Goal: Transaction & Acquisition: Purchase product/service

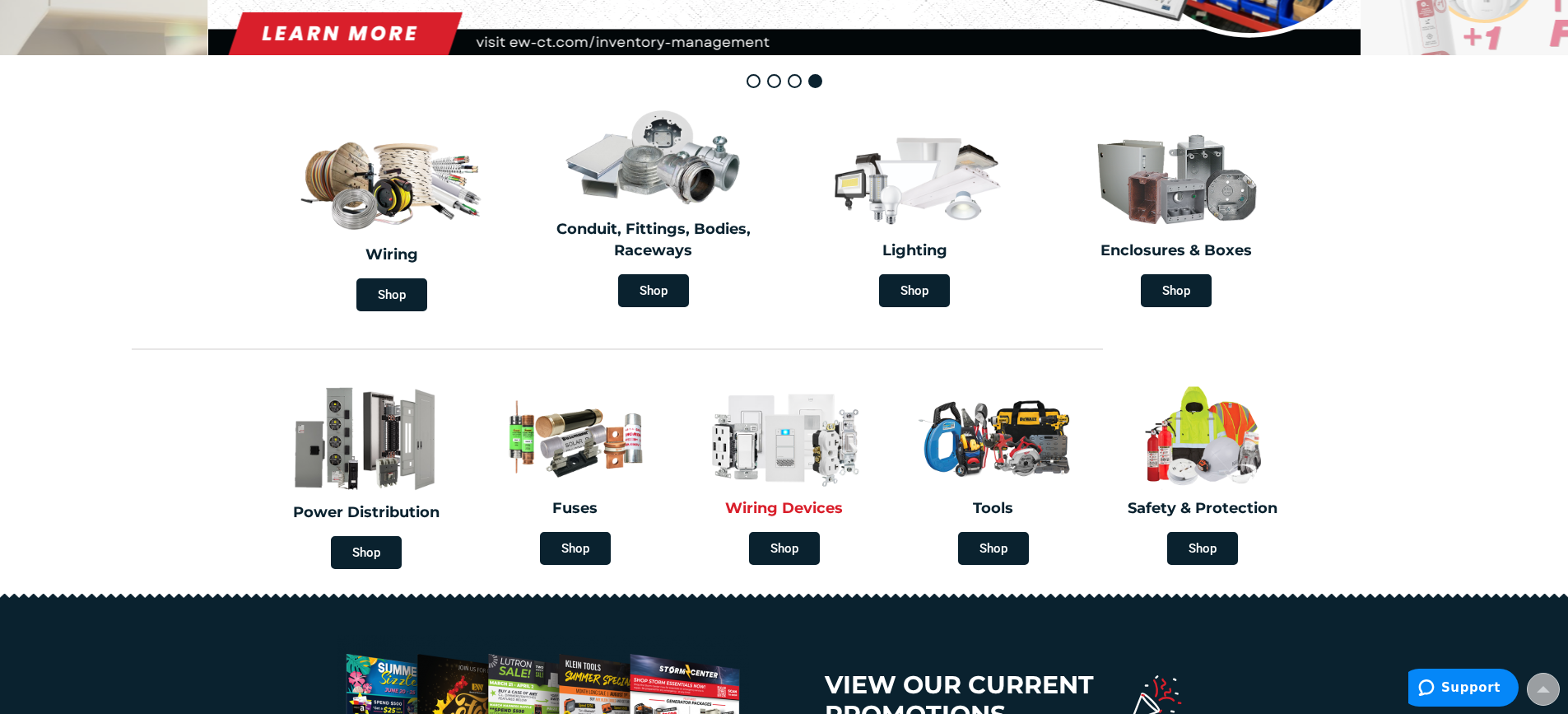
scroll to position [411, 0]
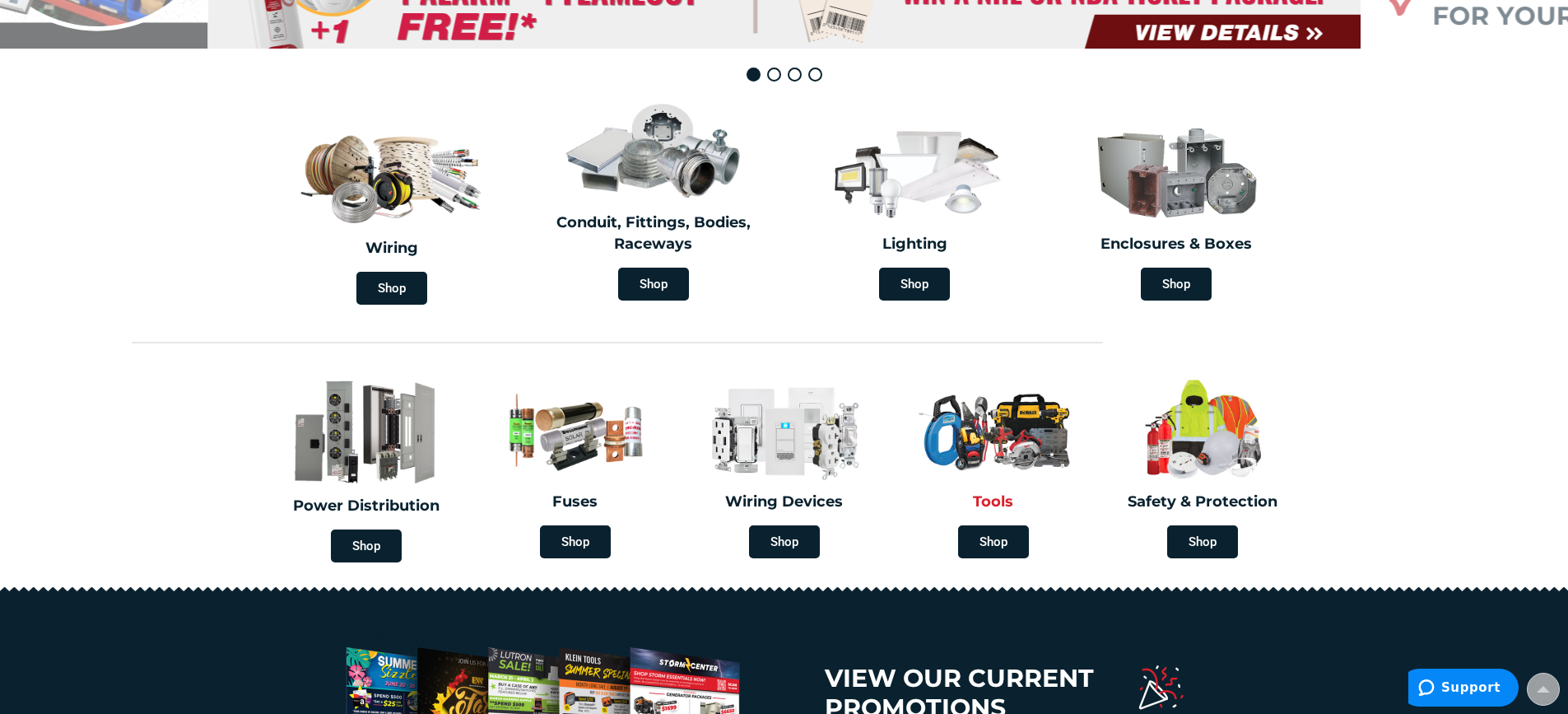
click at [992, 494] on h2 "Tools" at bounding box center [993, 503] width 184 height 21
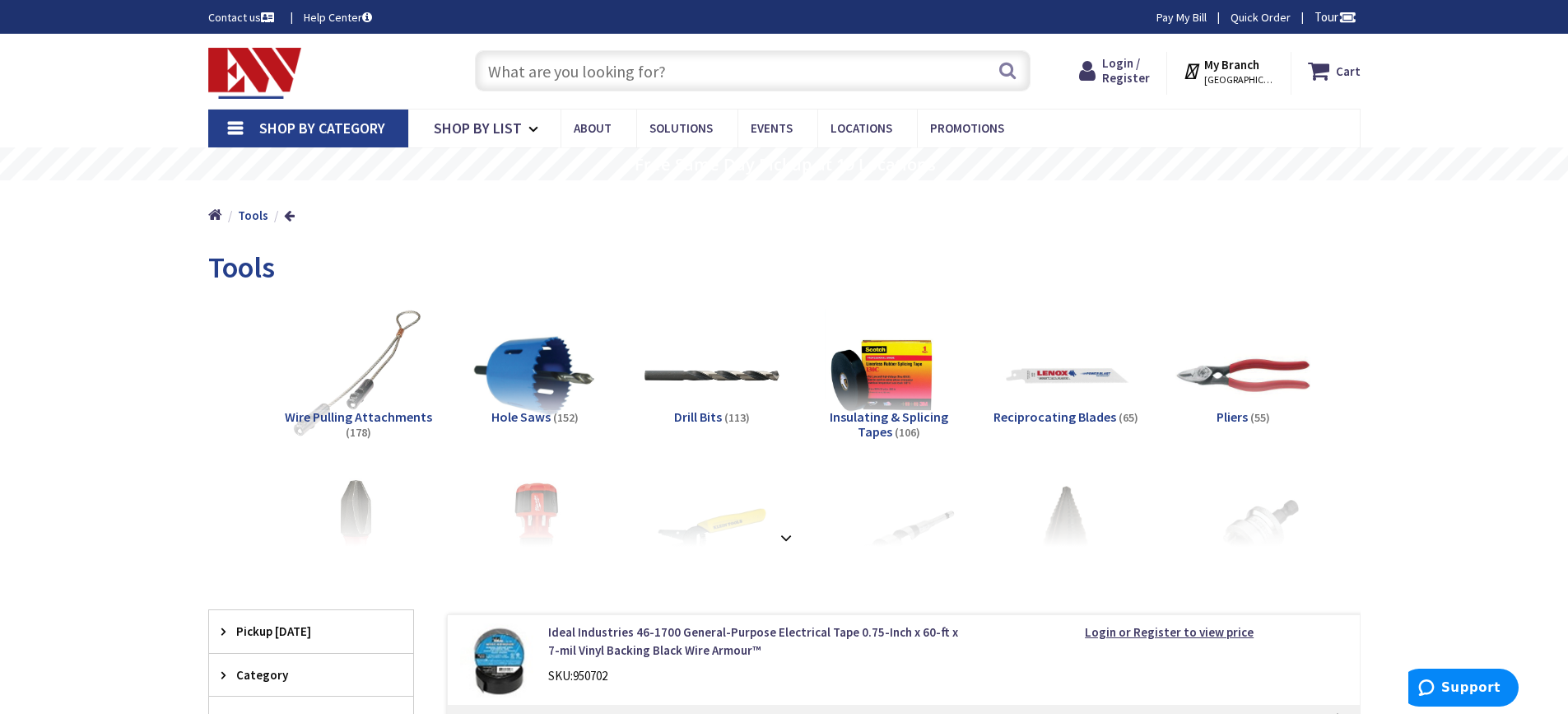
click at [518, 74] on input "text" at bounding box center [752, 70] width 555 height 41
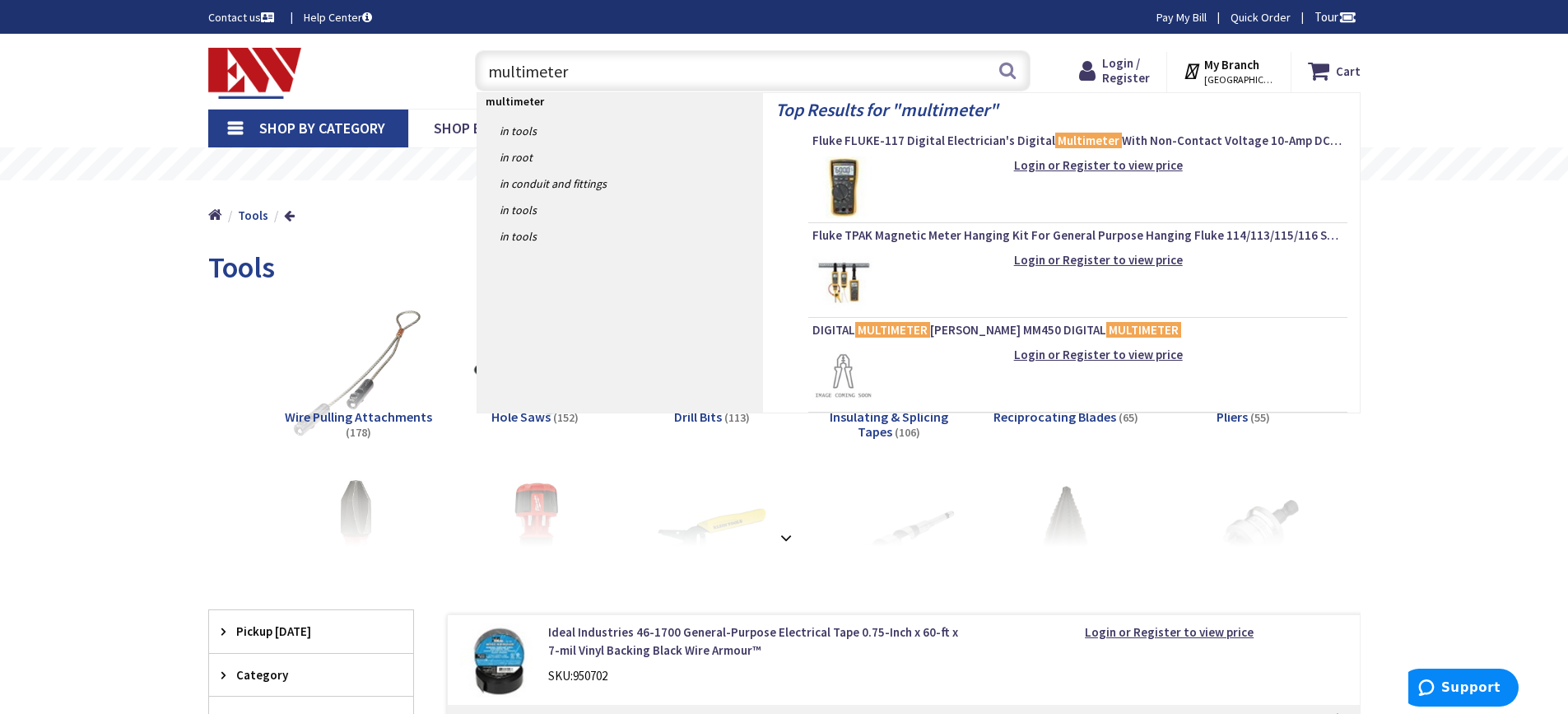
type input "multimeter"
click at [851, 166] on img at bounding box center [844, 187] width 61 height 62
